Goal: Task Accomplishment & Management: Use online tool/utility

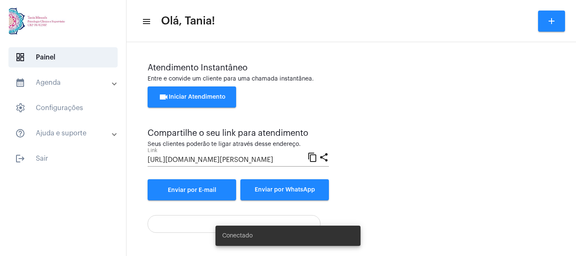
click at [183, 93] on button "videocam Iniciar Atendimento" at bounding box center [192, 96] width 89 height 21
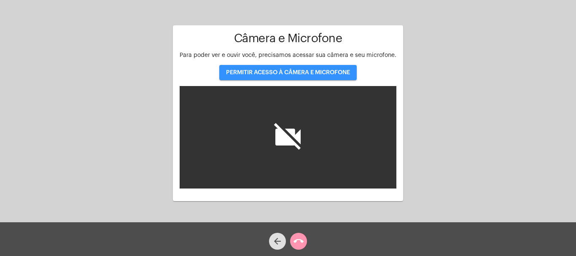
click at [280, 67] on button "PERMITIR ACESSO À CÂMERA E MICROFONE" at bounding box center [288, 72] width 138 height 15
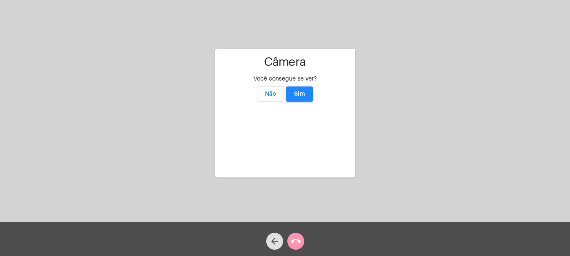
click at [307, 122] on video at bounding box center [285, 137] width 127 height 63
click at [302, 91] on span "Sim" at bounding box center [299, 94] width 11 height 6
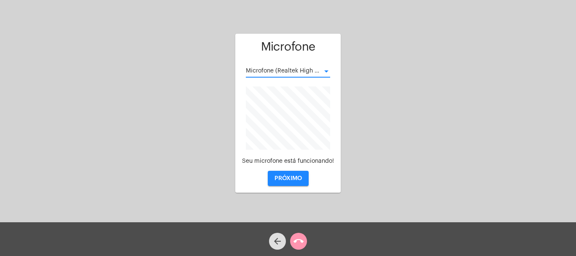
click at [328, 73] on div at bounding box center [327, 71] width 8 height 7
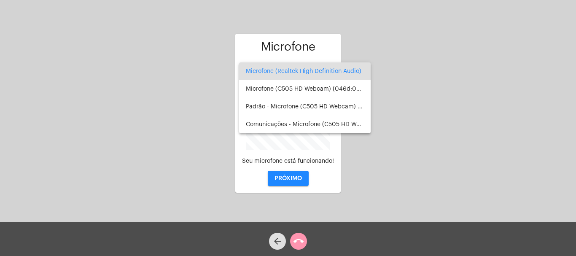
click at [291, 179] on div at bounding box center [288, 128] width 576 height 256
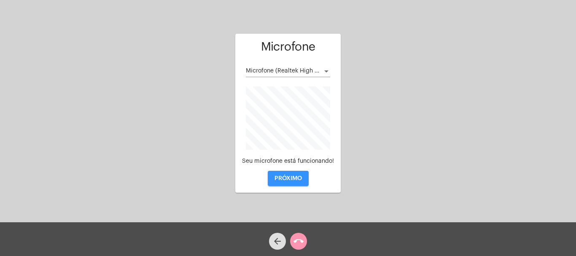
click at [286, 174] on button "PRÓXIMO" at bounding box center [288, 178] width 41 height 15
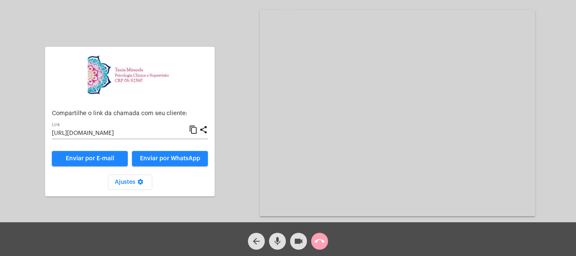
click at [321, 239] on mat-icon "call_end" at bounding box center [320, 241] width 10 height 10
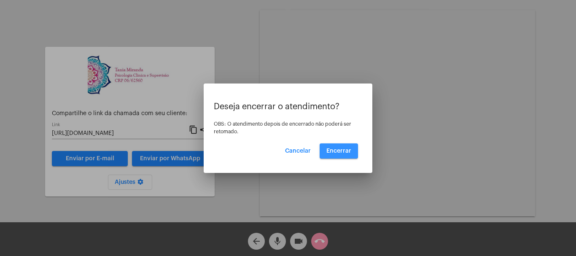
click at [332, 157] on button "Encerrar" at bounding box center [339, 150] width 38 height 15
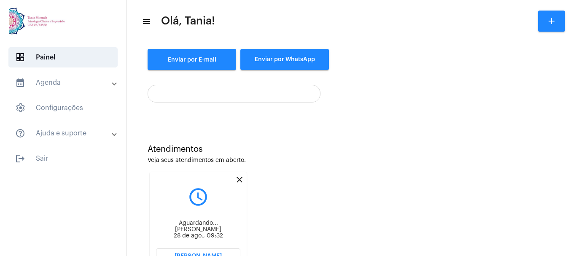
scroll to position [167, 0]
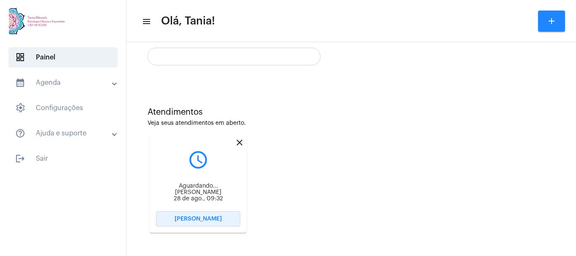
click at [197, 217] on span "[PERSON_NAME]" at bounding box center [198, 219] width 47 height 6
